Goal: Information Seeking & Learning: Check status

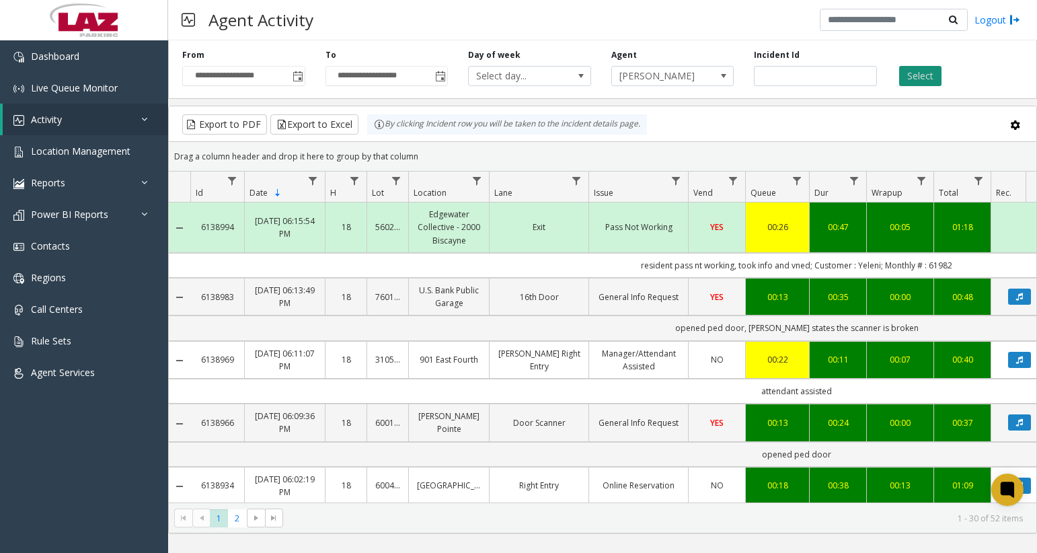
scroll to position [0, 253]
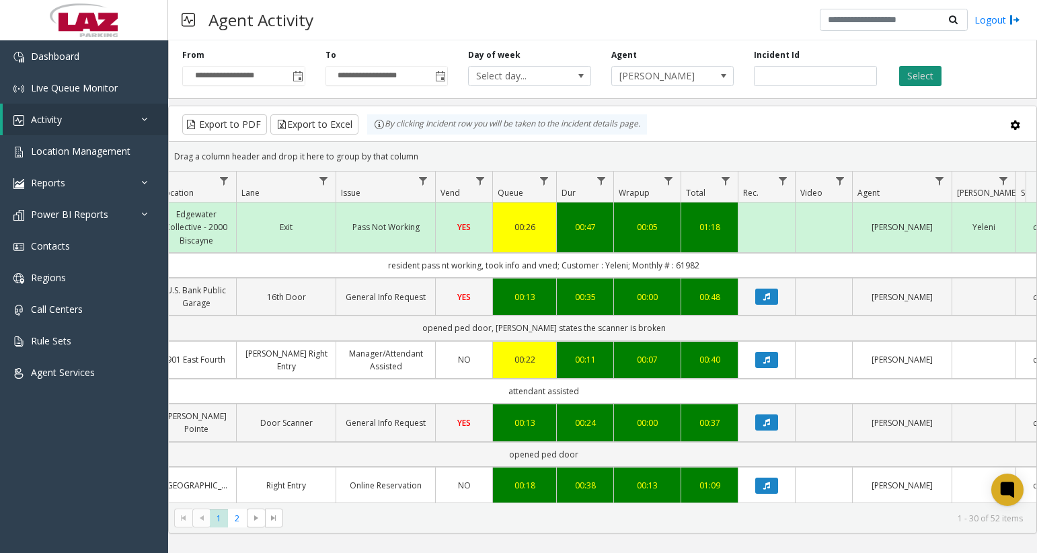
click at [919, 80] on button "Select" at bounding box center [920, 76] width 42 height 20
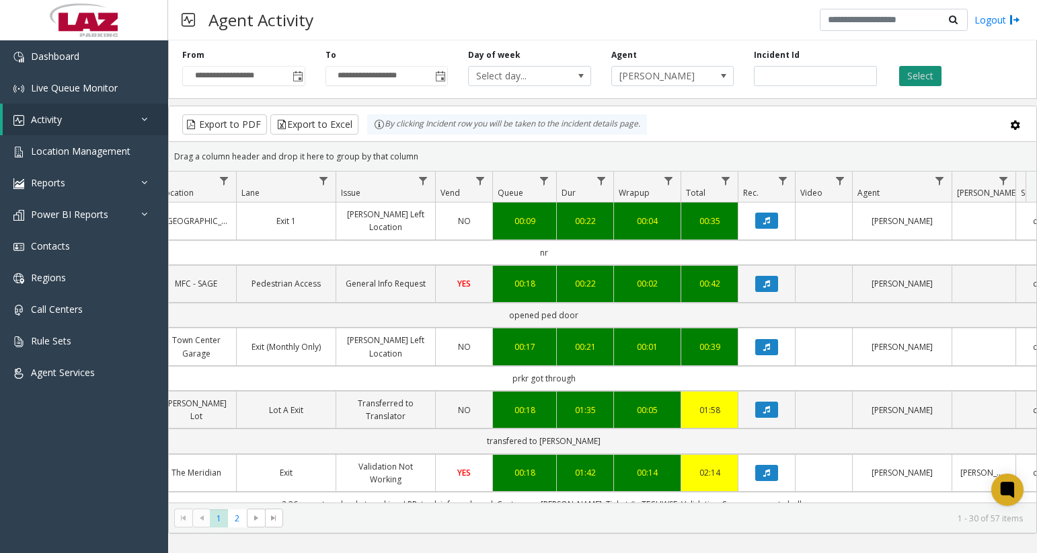
click at [917, 81] on button "Select" at bounding box center [920, 76] width 42 height 20
click at [920, 72] on button "Select" at bounding box center [920, 76] width 42 height 20
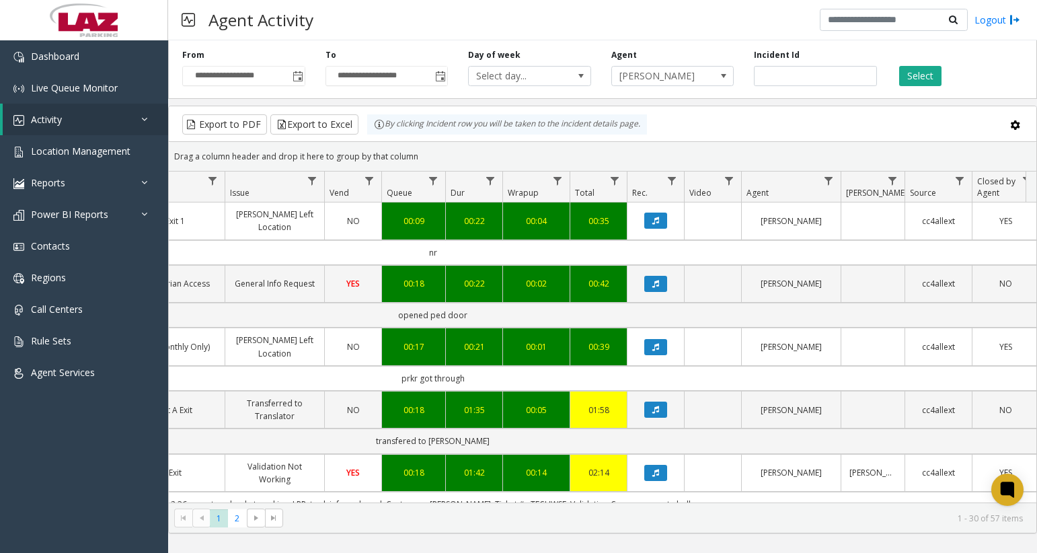
scroll to position [0, 377]
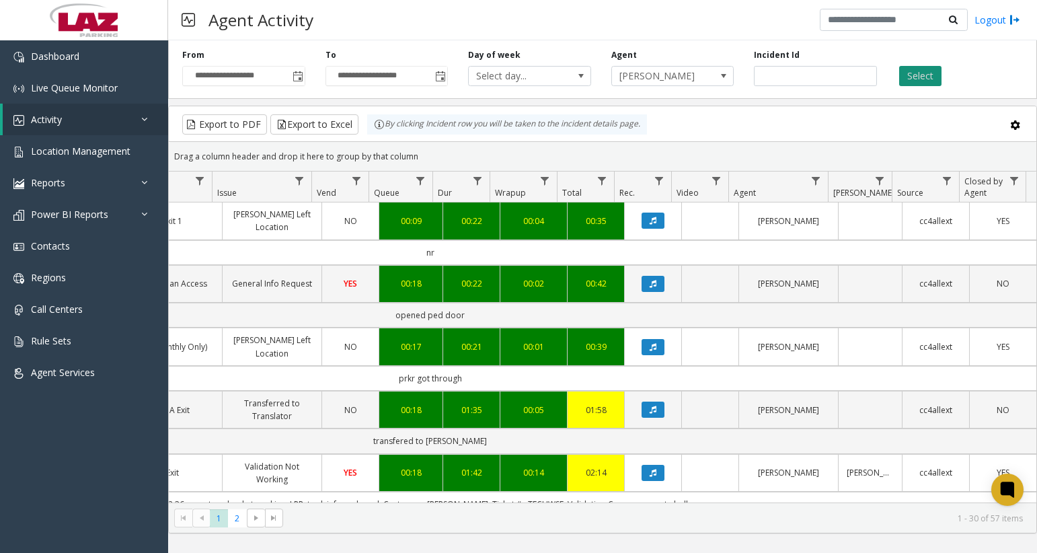
click at [923, 81] on button "Select" at bounding box center [920, 76] width 42 height 20
click at [805, 72] on input "number" at bounding box center [815, 76] width 123 height 20
drag, startPoint x: 667, startPoint y: 75, endPoint x: 682, endPoint y: 77, distance: 15.6
click at [667, 75] on span "[PERSON_NAME]" at bounding box center [660, 76] width 97 height 19
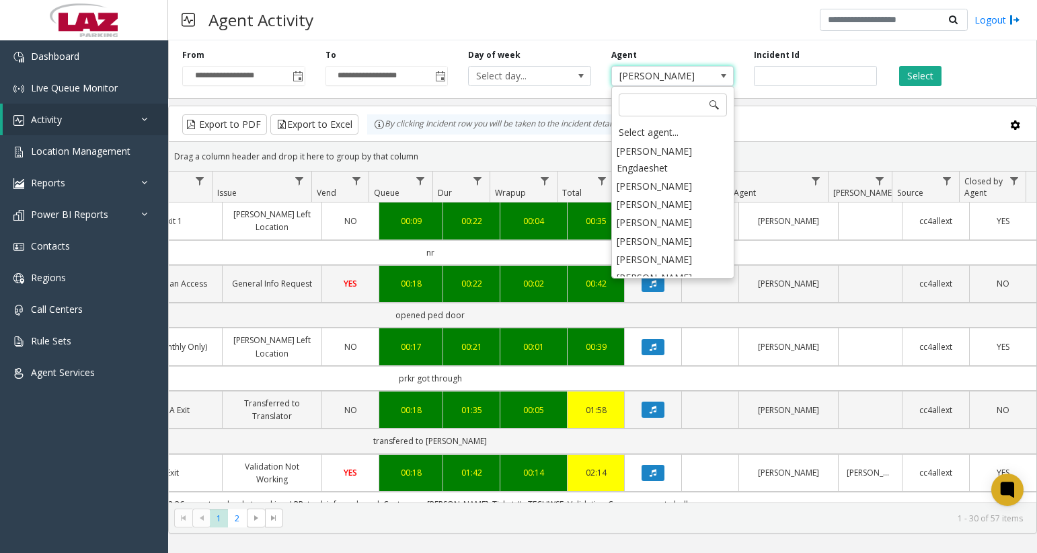
scroll to position [7417, 0]
click at [794, 73] on input "number" at bounding box center [815, 76] width 123 height 20
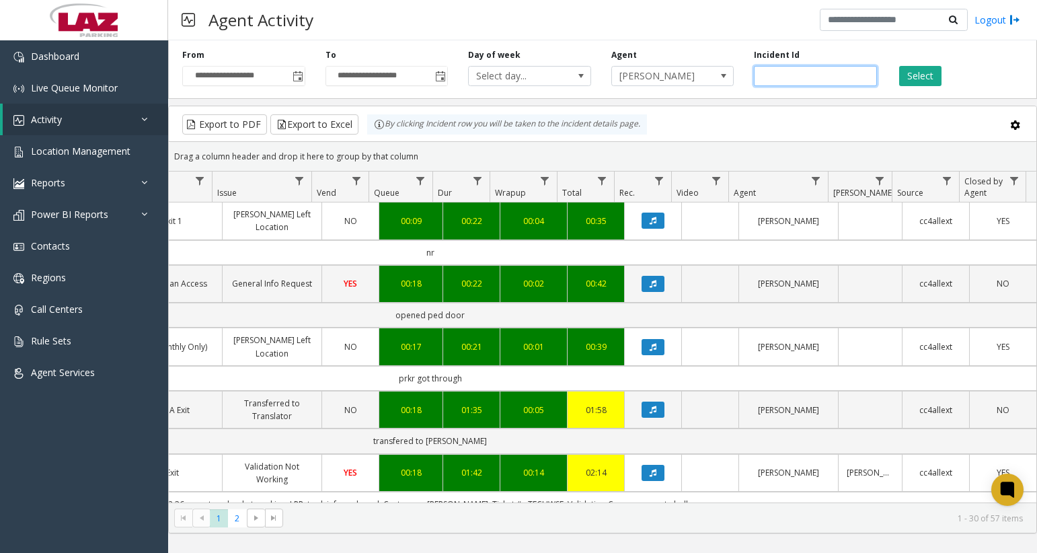
paste input "*******"
type input "*******"
click at [897, 71] on div "Select" at bounding box center [958, 67] width 143 height 37
click at [911, 72] on button "Select" at bounding box center [920, 76] width 42 height 20
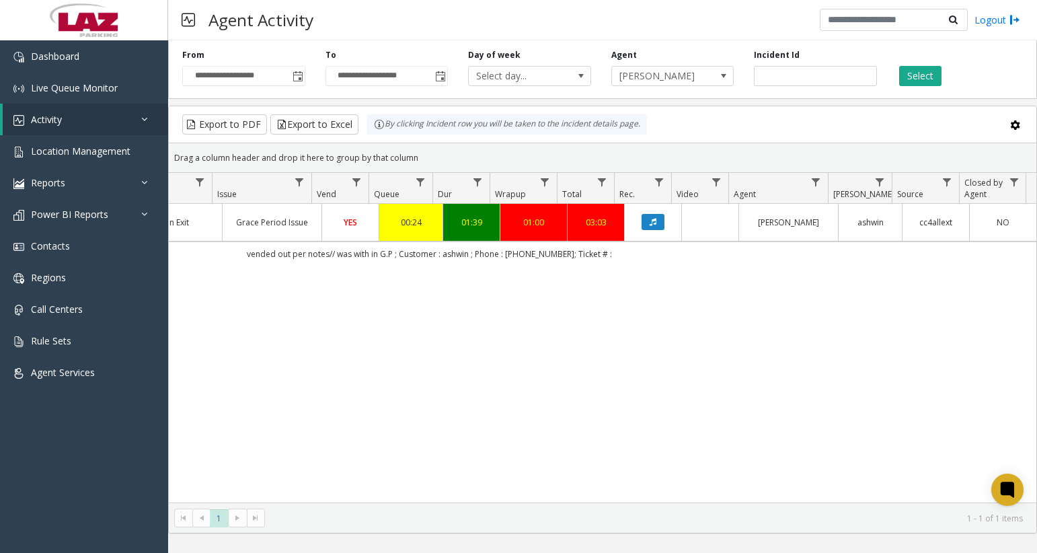
click at [697, 227] on td "Data table" at bounding box center [709, 222] width 57 height 37
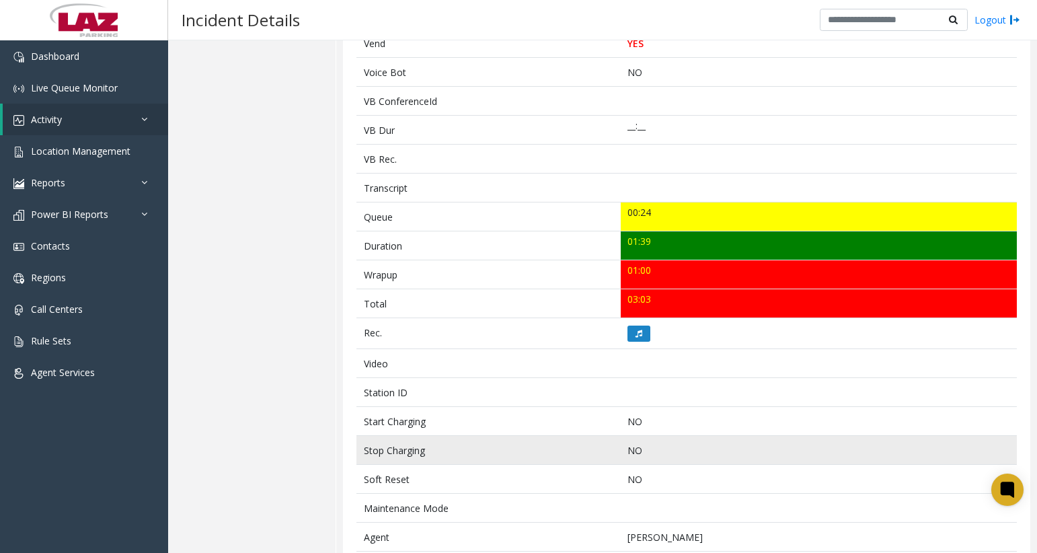
scroll to position [336, 0]
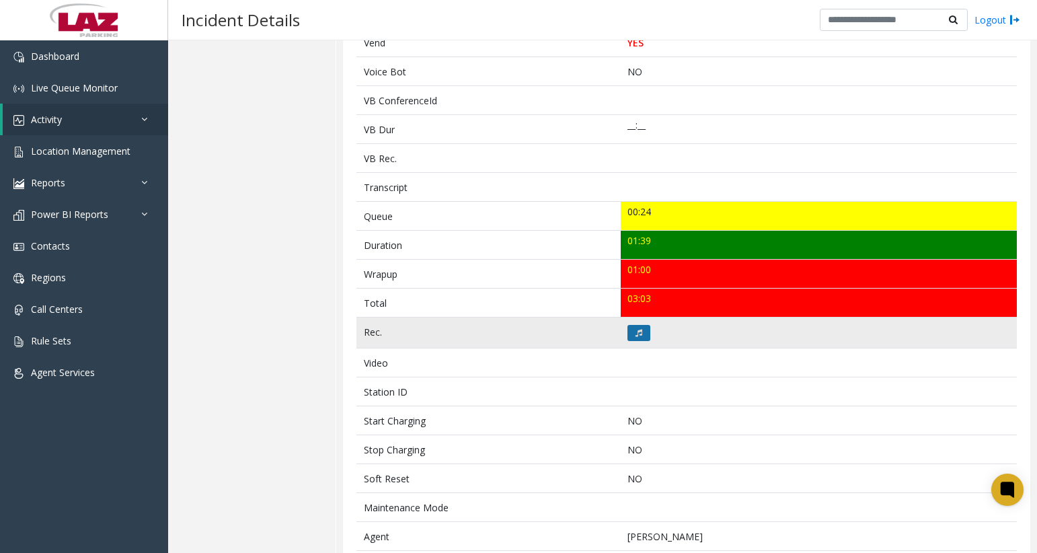
click at [636, 332] on icon at bounding box center [639, 333] width 7 height 8
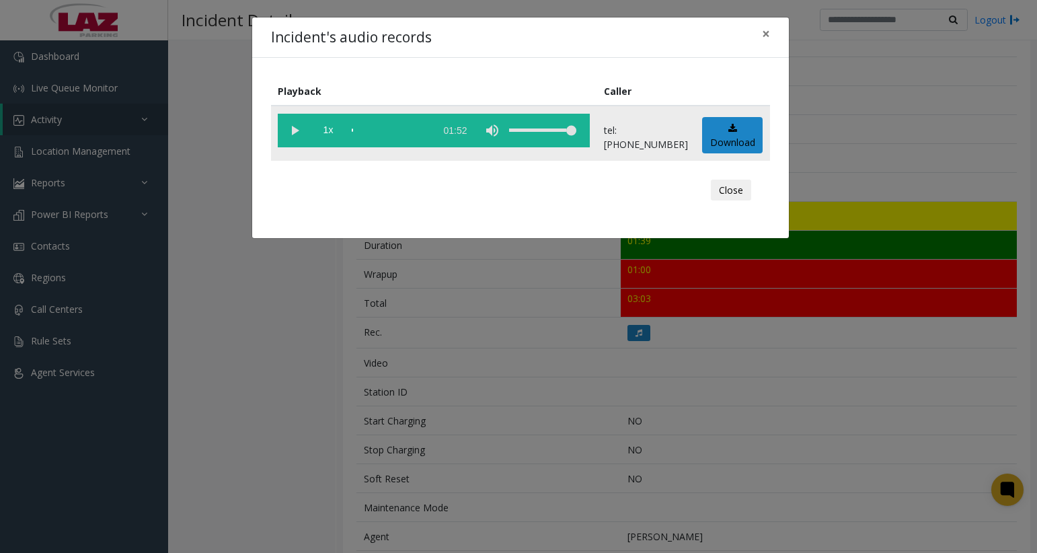
click at [291, 132] on vg-play-pause at bounding box center [295, 131] width 34 height 34
click at [363, 130] on div "scrub bar" at bounding box center [390, 131] width 77 height 34
click at [366, 130] on div "scrub bar" at bounding box center [390, 131] width 77 height 34
click at [732, 195] on button "Close" at bounding box center [731, 191] width 40 height 22
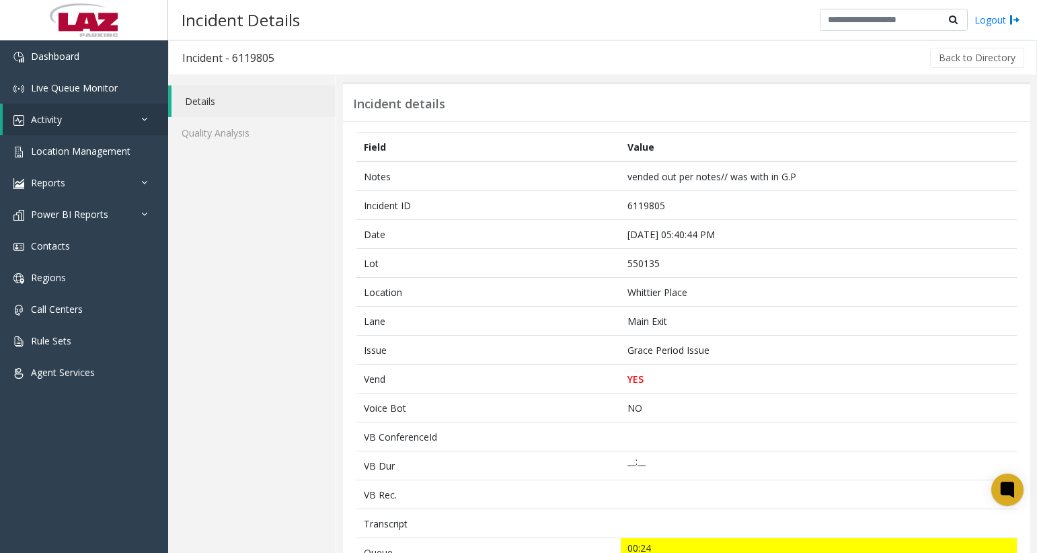
scroll to position [202, 0]
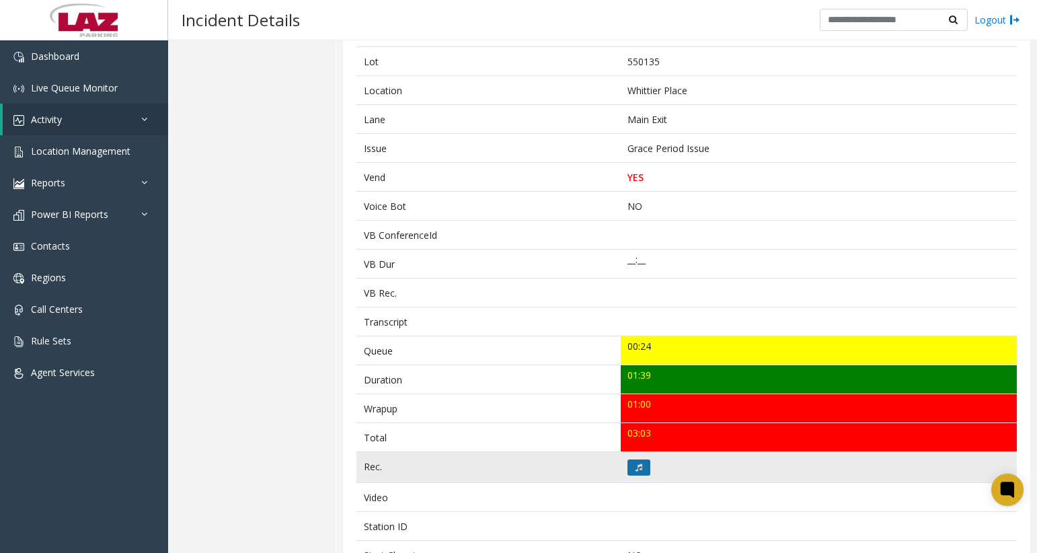
click at [640, 463] on button at bounding box center [639, 467] width 23 height 16
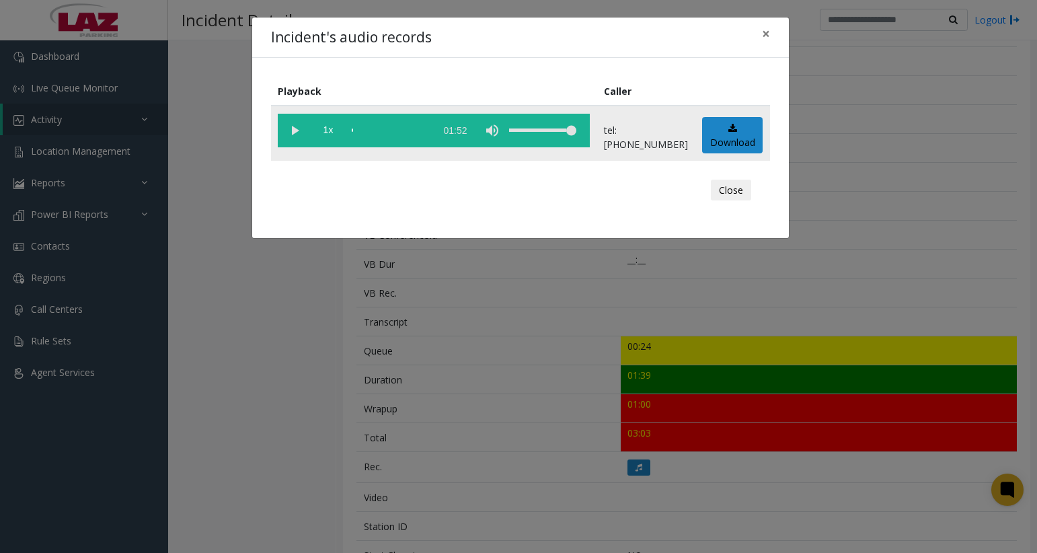
click at [295, 129] on vg-play-pause at bounding box center [295, 131] width 34 height 34
click at [367, 133] on div "scrub bar" at bounding box center [390, 131] width 77 height 34
click at [289, 133] on vg-play-pause at bounding box center [295, 131] width 34 height 34
click at [292, 131] on vg-play-pause at bounding box center [295, 131] width 34 height 34
click at [298, 133] on vg-play-pause at bounding box center [295, 131] width 34 height 34
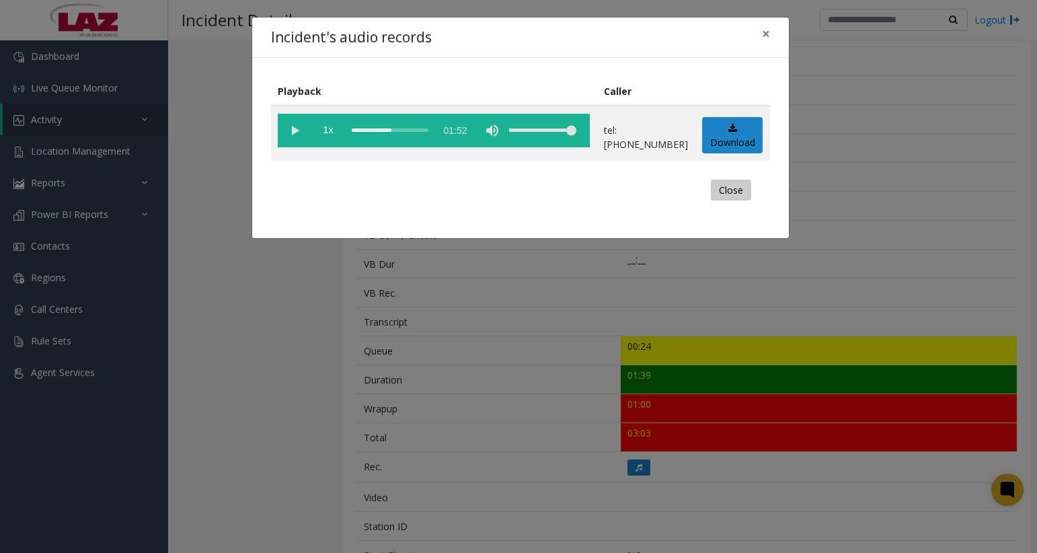
click at [746, 190] on button "Close" at bounding box center [731, 191] width 40 height 22
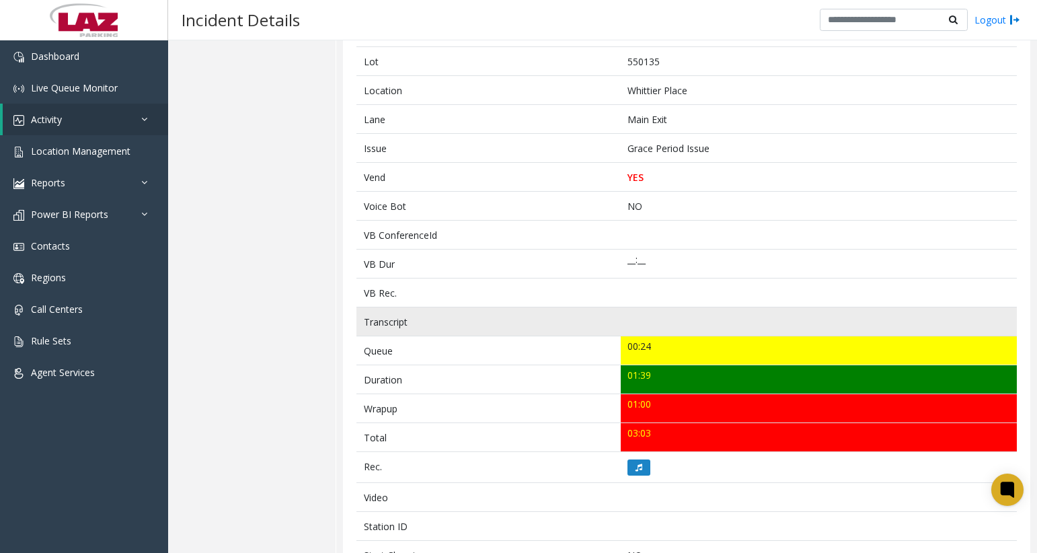
scroll to position [336, 0]
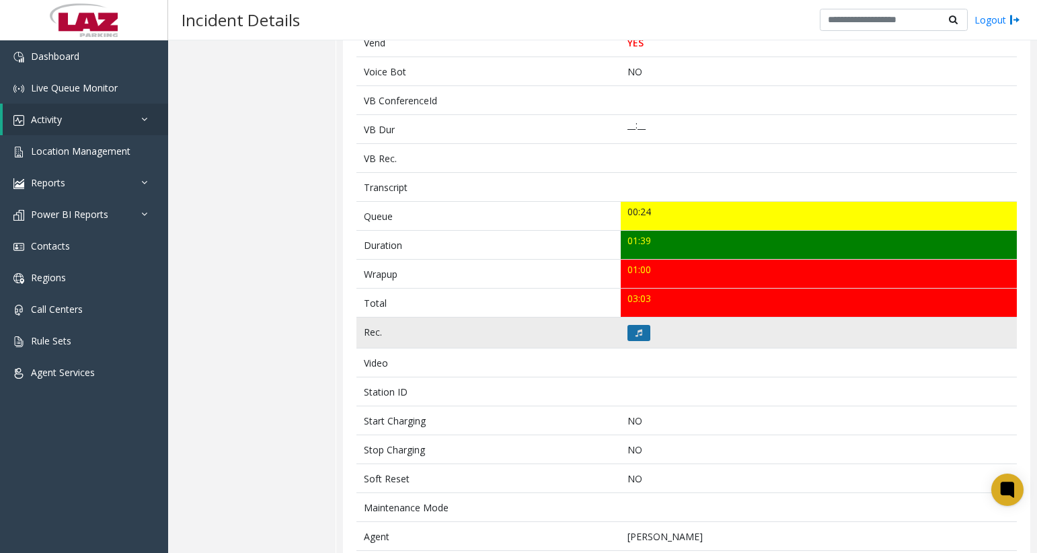
click at [639, 335] on button at bounding box center [639, 333] width 23 height 16
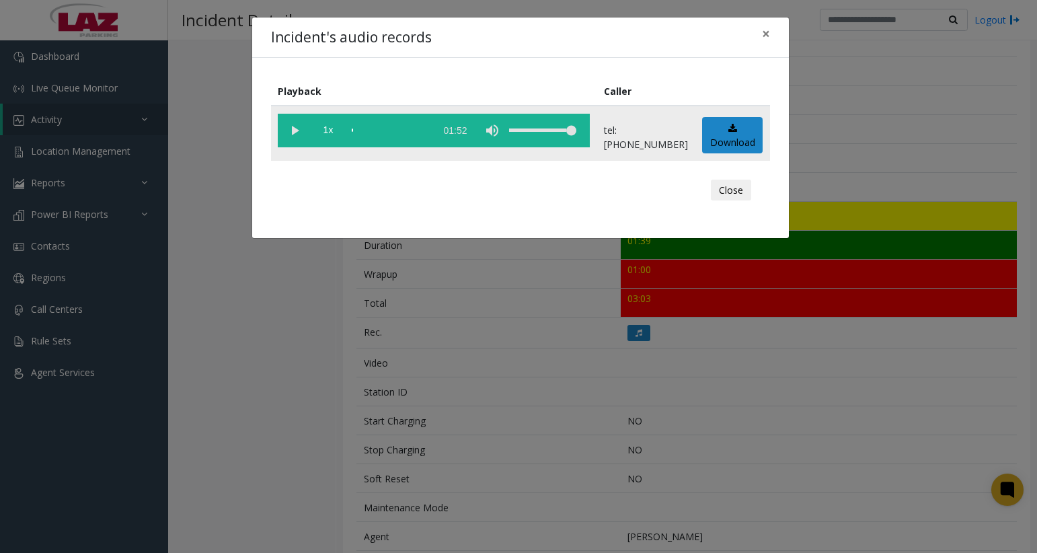
click at [290, 129] on vg-play-pause at bounding box center [295, 131] width 34 height 34
click at [369, 130] on div "scrub bar" at bounding box center [390, 131] width 77 height 34
click at [379, 130] on div "scrub bar" at bounding box center [390, 131] width 77 height 34
click at [386, 129] on div "scrub bar" at bounding box center [390, 131] width 77 height 34
click at [396, 130] on div "scrub bar" at bounding box center [390, 131] width 77 height 34
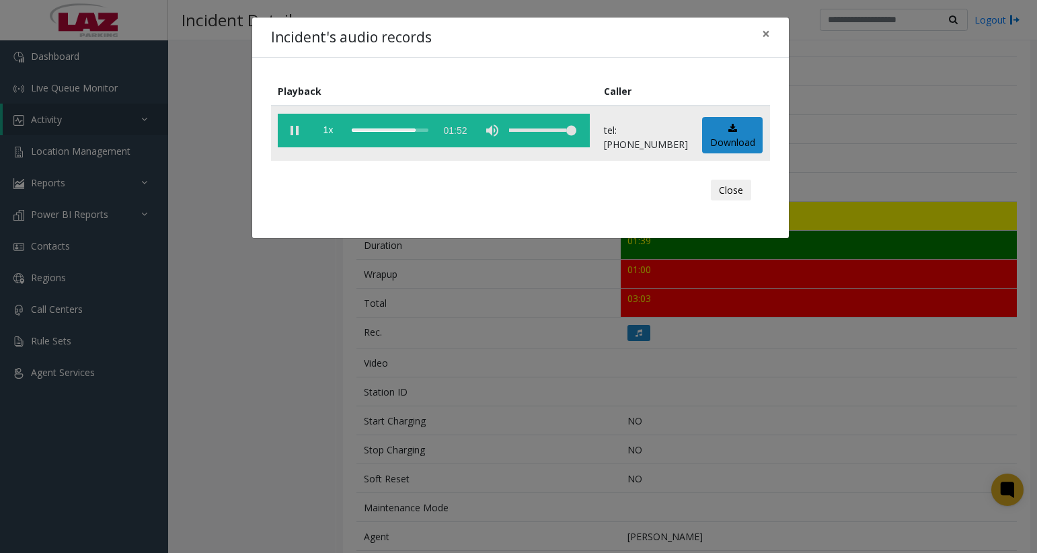
click at [375, 133] on div "scrub bar" at bounding box center [390, 131] width 77 height 34
click at [424, 128] on div "scrub bar" at bounding box center [390, 131] width 77 height 34
click at [291, 128] on vg-play-pause at bounding box center [295, 131] width 34 height 34
click at [724, 186] on button "Close" at bounding box center [731, 191] width 40 height 22
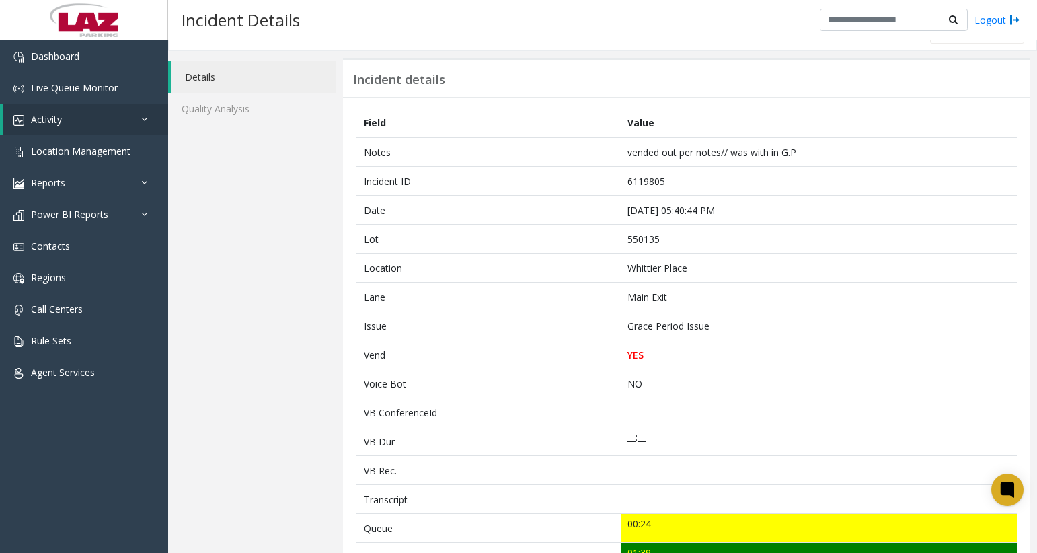
scroll to position [0, 0]
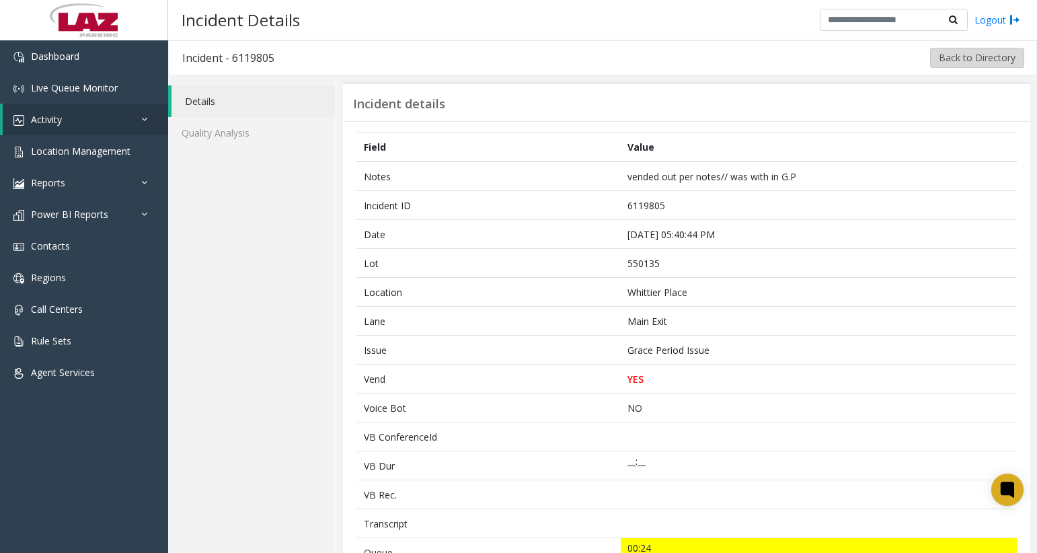
click at [975, 60] on button "Back to Directory" at bounding box center [977, 58] width 94 height 20
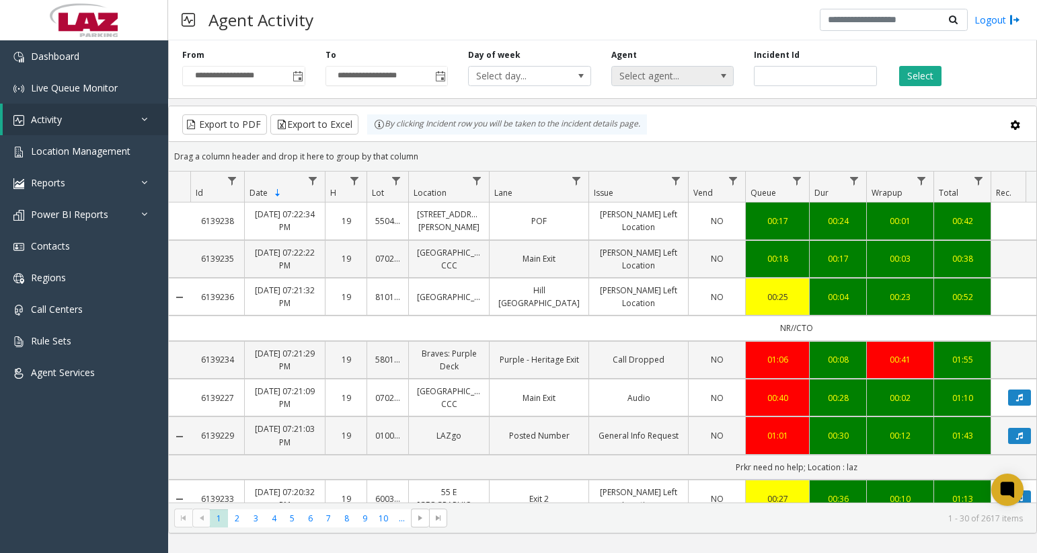
click at [635, 81] on span "Select agent..." at bounding box center [660, 76] width 97 height 19
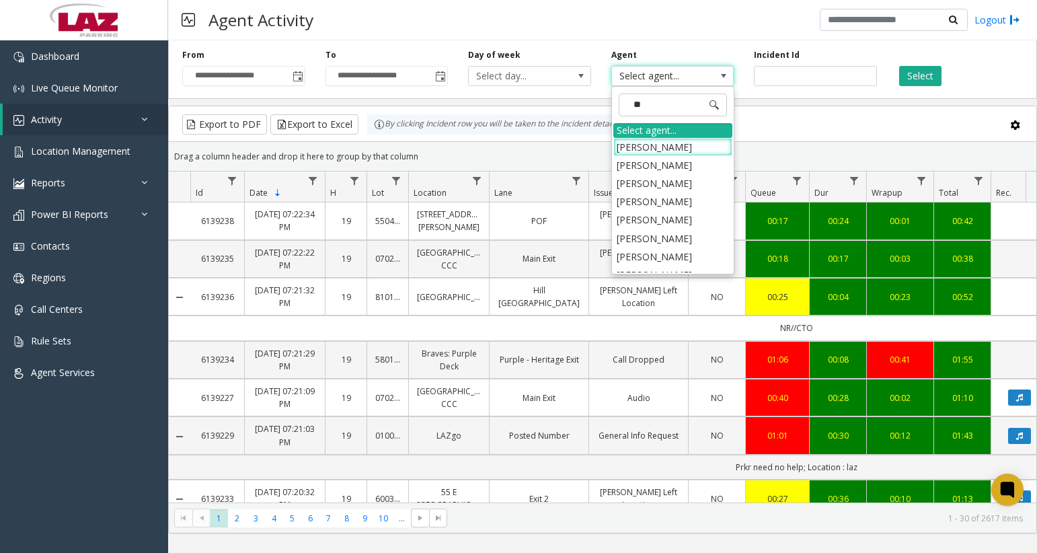
type input "***"
click at [648, 257] on li "[PERSON_NAME]" at bounding box center [672, 257] width 119 height 18
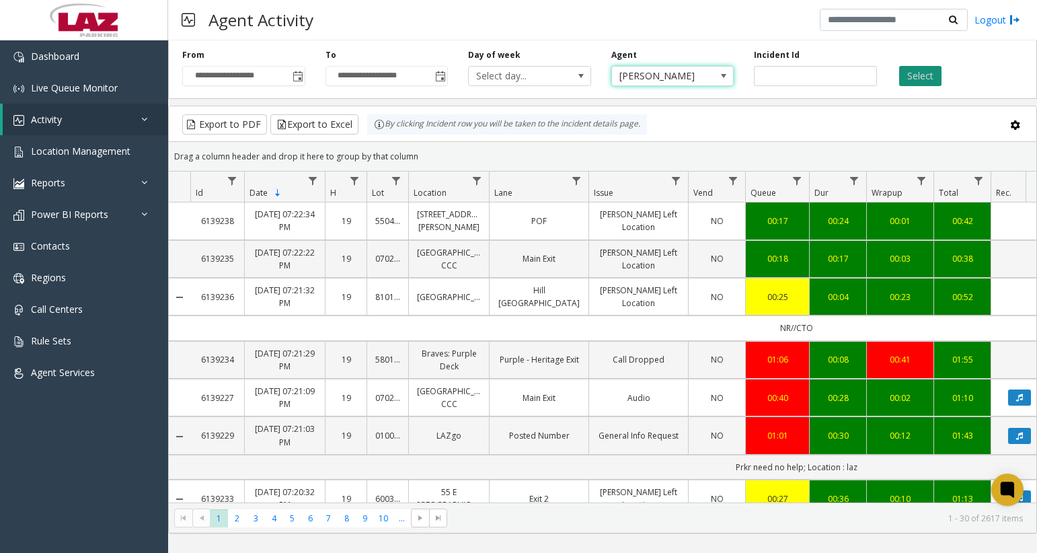
click at [901, 72] on button "Select" at bounding box center [920, 76] width 42 height 20
